Goal: Find specific page/section: Find specific page/section

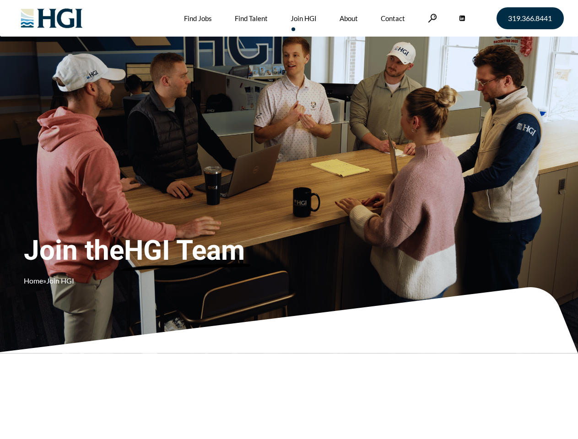
click at [289, 220] on div "Join the HGI Team Home » Join HGI" at bounding box center [171, 206] width 294 height 178
click at [431, 18] on link at bounding box center [432, 18] width 9 height 9
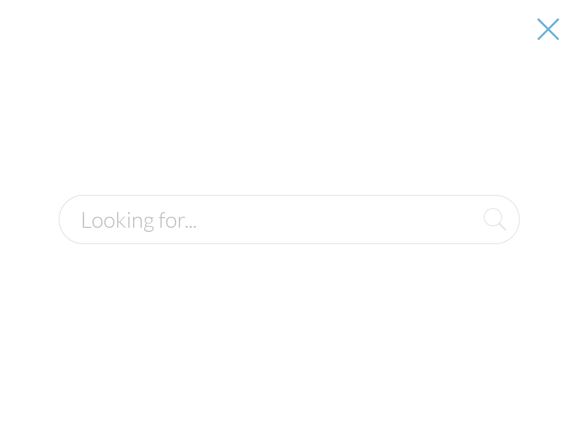
click at [289, 220] on div "Join the HGI Team Home » Join HGI" at bounding box center [171, 206] width 294 height 178
